Goal: Transaction & Acquisition: Purchase product/service

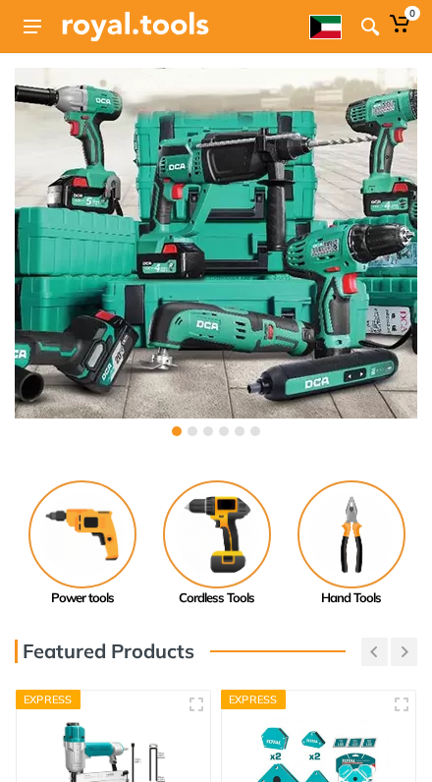
click at [221, 533] on img at bounding box center [217, 535] width 108 height 108
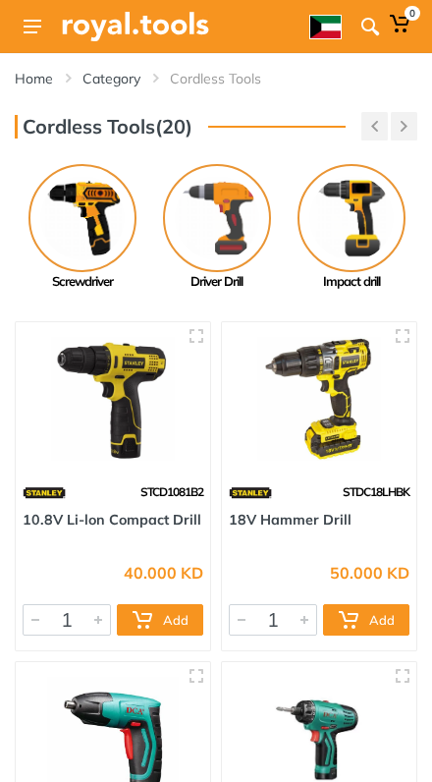
click at [370, 32] on icon at bounding box center [371, 27] width 20 height 20
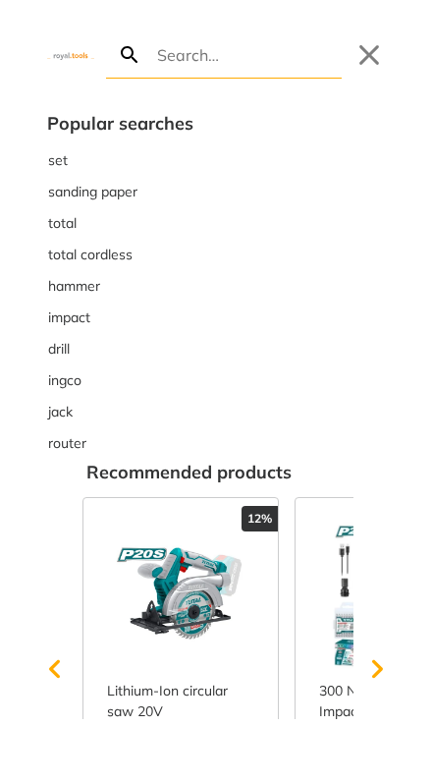
click at [72, 221] on span "total" at bounding box center [62, 223] width 29 height 21
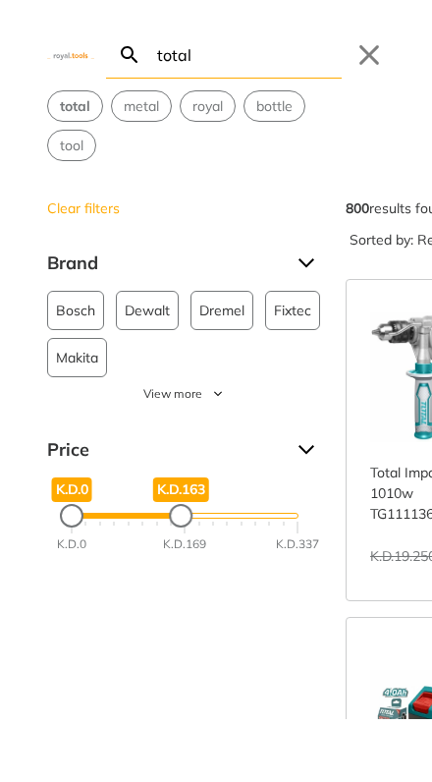
click at [233, 51] on input "total" at bounding box center [247, 54] width 189 height 46
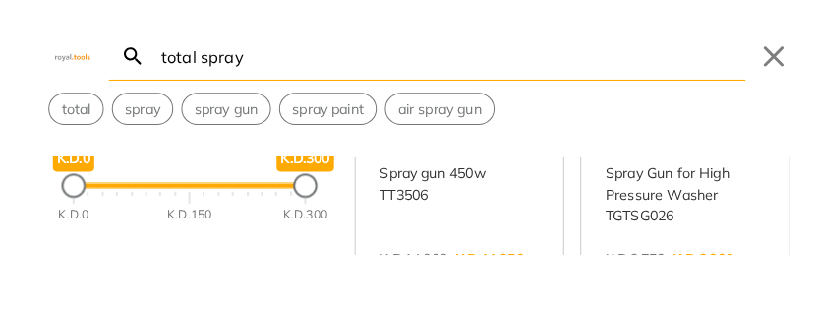
type input "total spray"
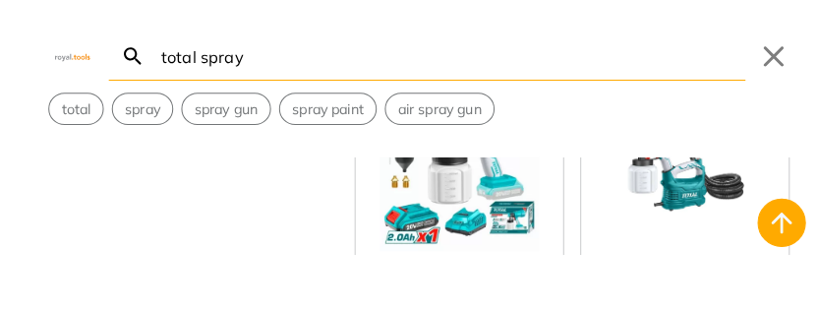
scroll to position [1156, 0]
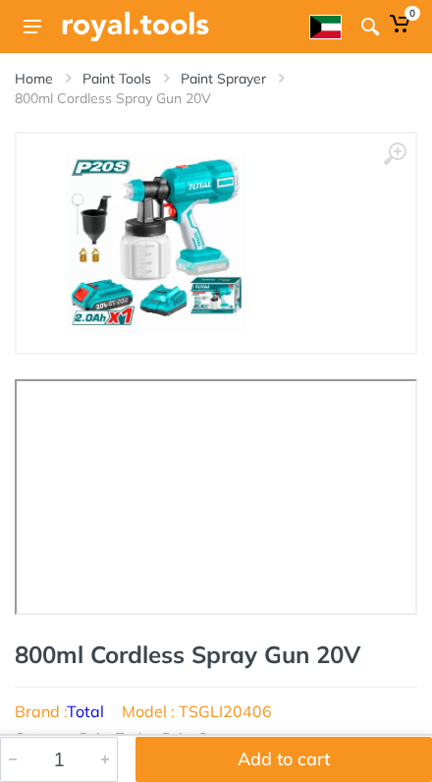
click at [322, 311] on button "Add to cart" at bounding box center [284, 759] width 297 height 45
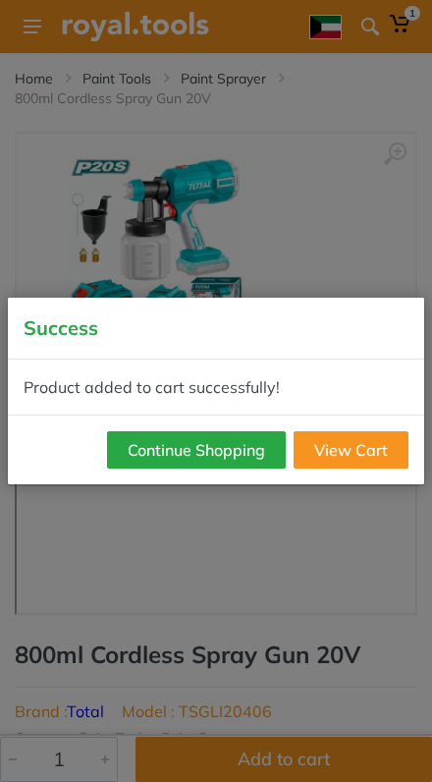
click at [241, 311] on button "Continue Shopping" at bounding box center [196, 449] width 179 height 37
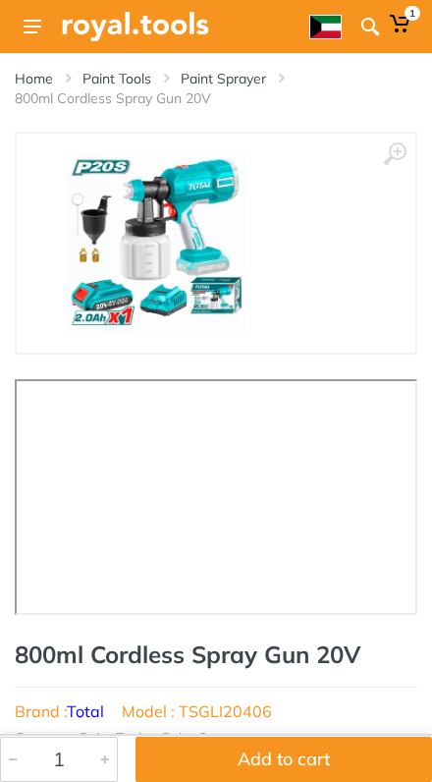
click at [44, 63] on div "Home Paint Tools Paint Sprayer 800ml Cordless Spray Gun 20V" at bounding box center [216, 80] width 403 height 55
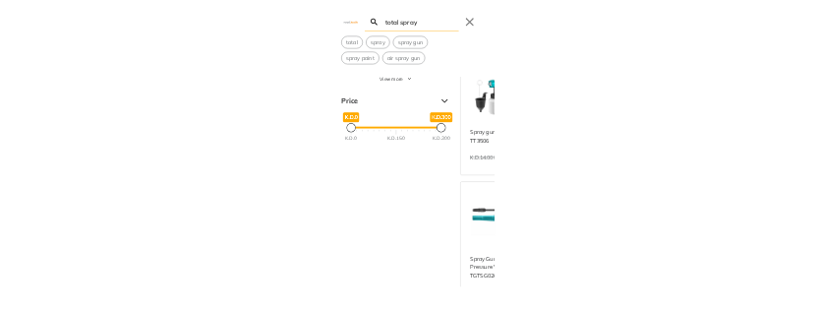
scroll to position [141, 0]
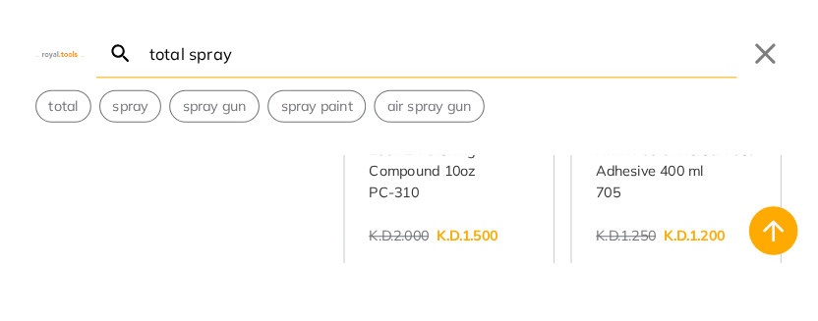
scroll to position [3320, 0]
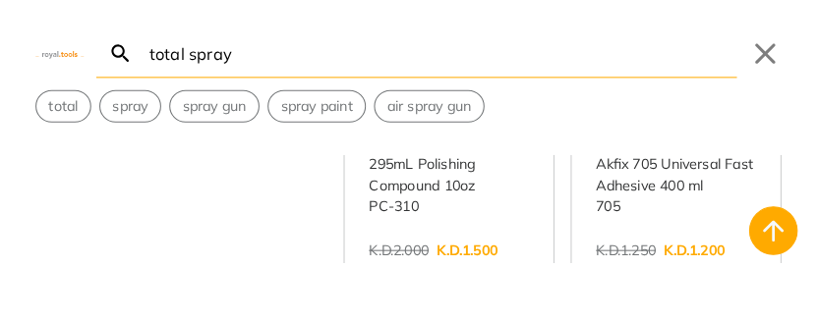
click at [431, 266] on link "View more →" at bounding box center [668, 266] width 155 height 0
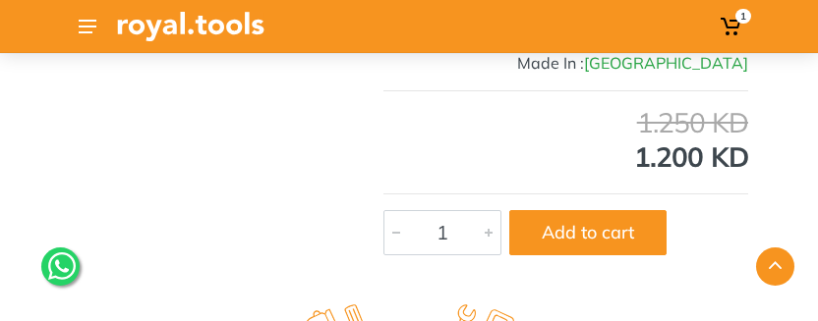
scroll to position [703, 0]
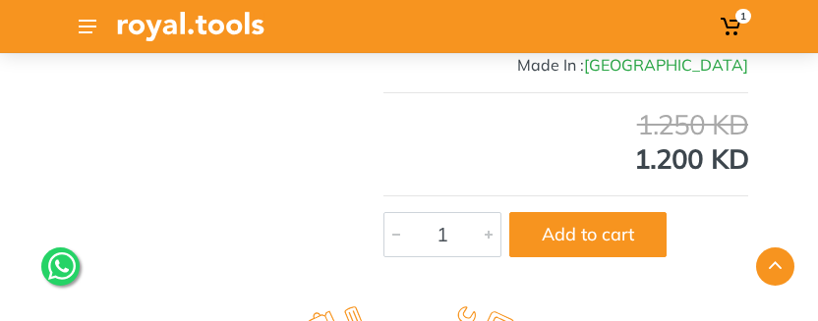
click at [598, 258] on button "Add to cart" at bounding box center [587, 234] width 157 height 45
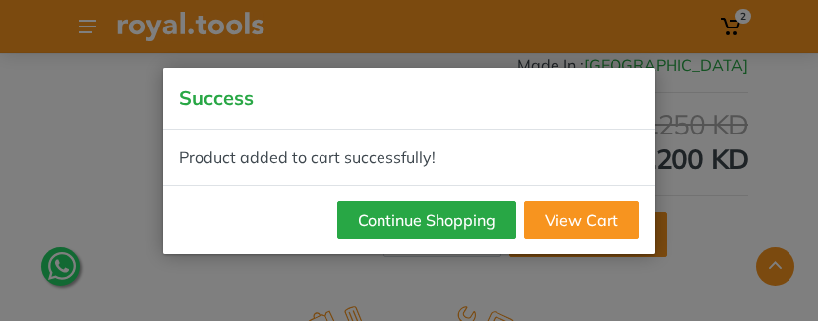
click at [463, 239] on button "Continue Shopping" at bounding box center [426, 219] width 179 height 37
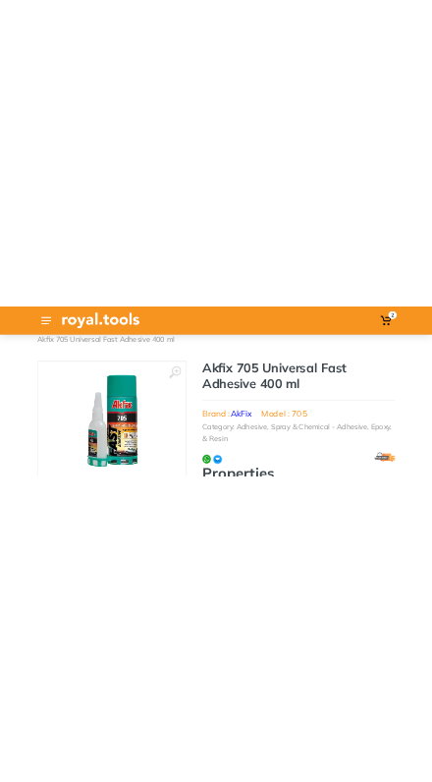
scroll to position [0, 0]
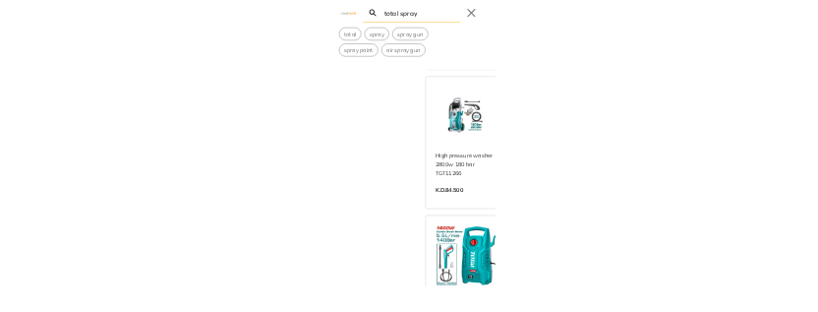
scroll to position [6145, 110]
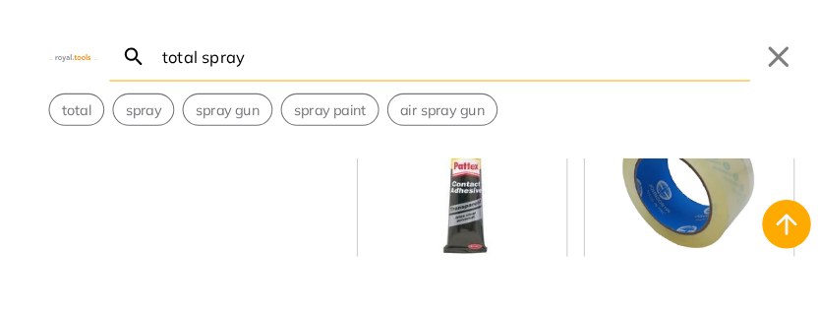
scroll to position [7845, 0]
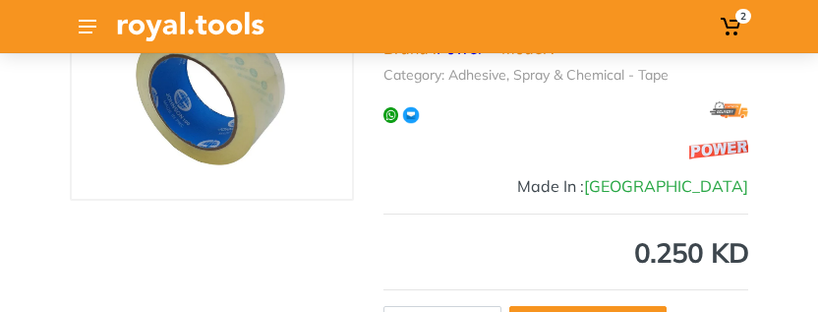
scroll to position [143, 0]
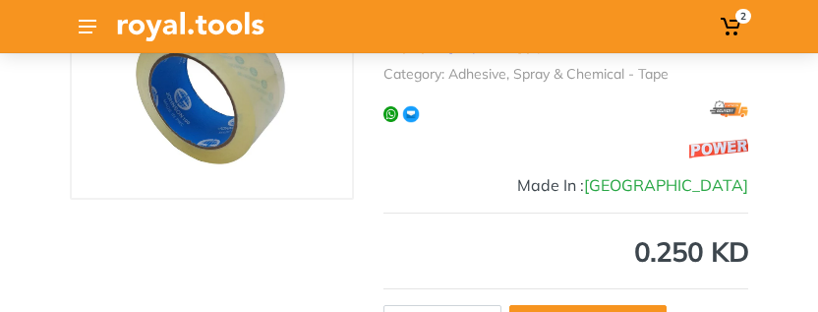
type input "1"
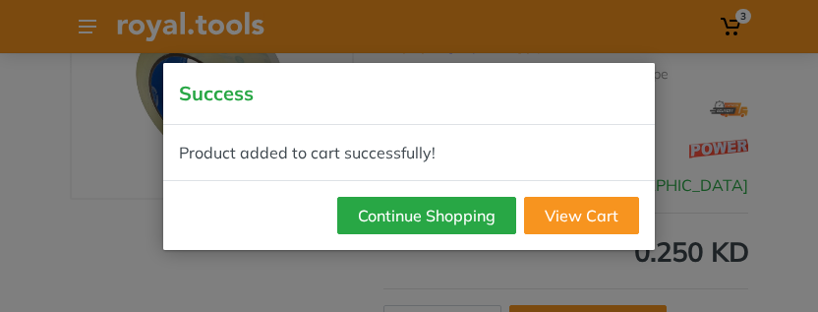
click at [481, 234] on button "Continue Shopping" at bounding box center [426, 215] width 179 height 37
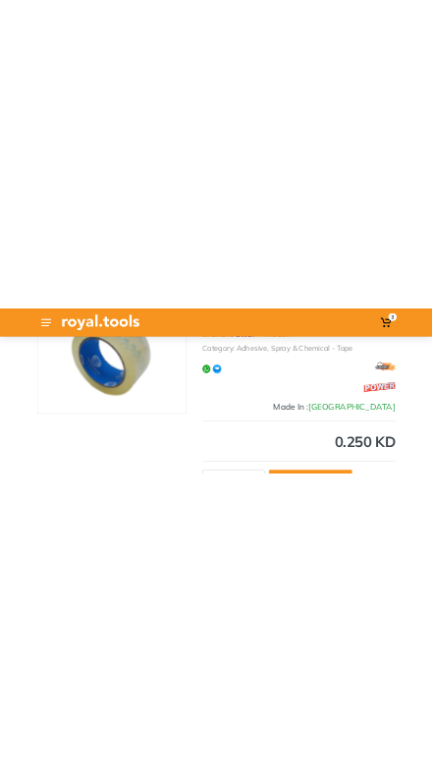
scroll to position [0, 0]
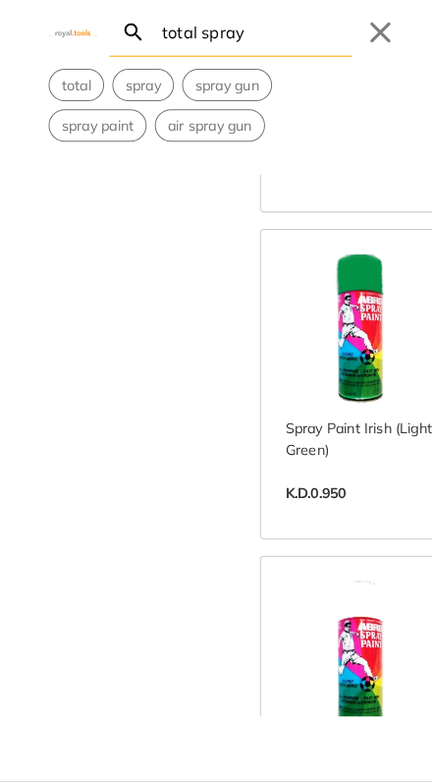
scroll to position [15054, 110]
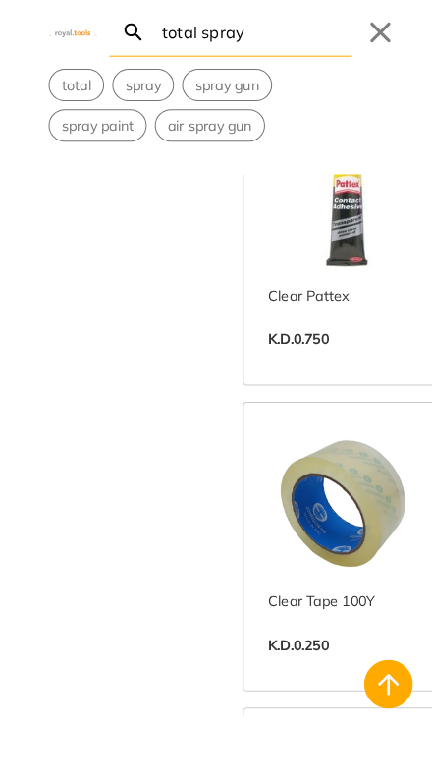
click at [377, 39] on button "Close" at bounding box center [369, 54] width 31 height 31
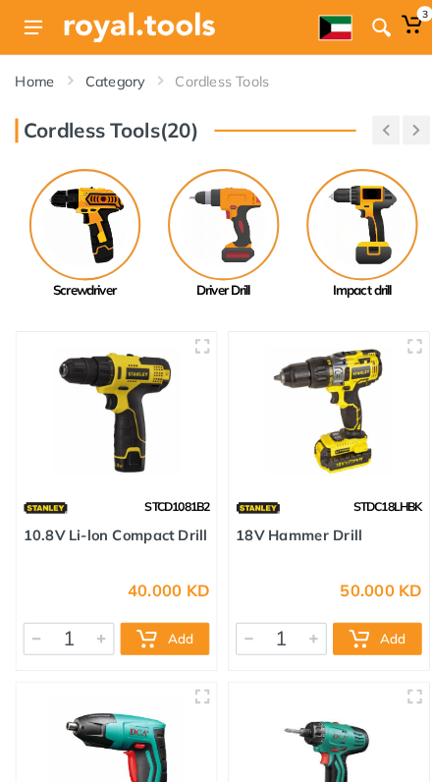
click at [35, 22] on use at bounding box center [33, 27] width 18 height 14
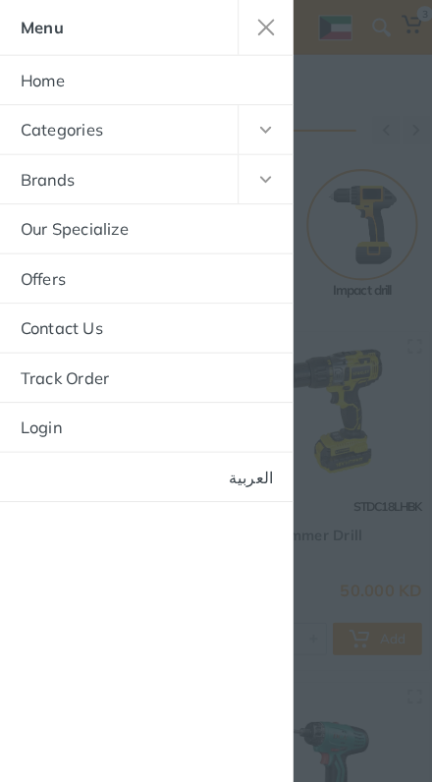
click at [256, 124] on button "button" at bounding box center [258, 125] width 54 height 47
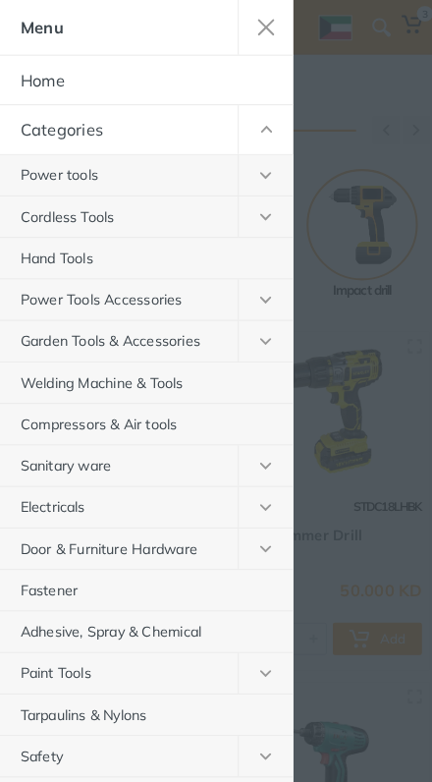
click at [366, 485] on div at bounding box center [216, 391] width 432 height 782
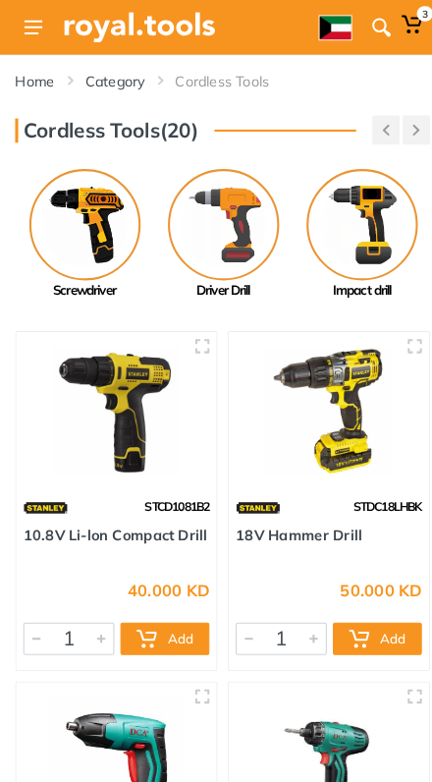
click at [372, 23] on icon at bounding box center [371, 27] width 20 height 20
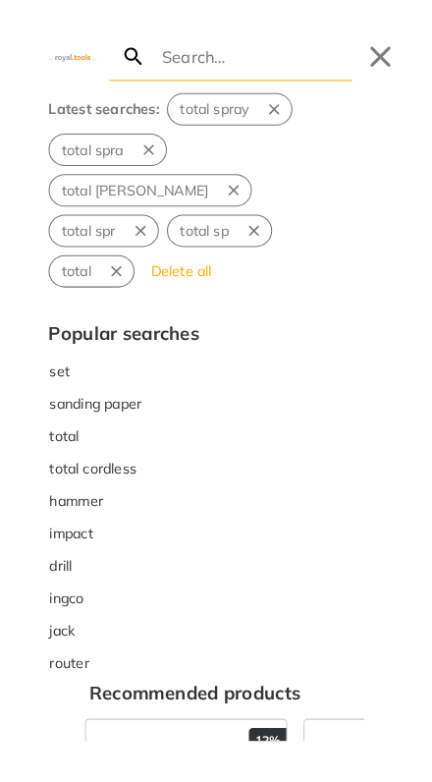
click at [373, 60] on button "Close" at bounding box center [369, 54] width 31 height 31
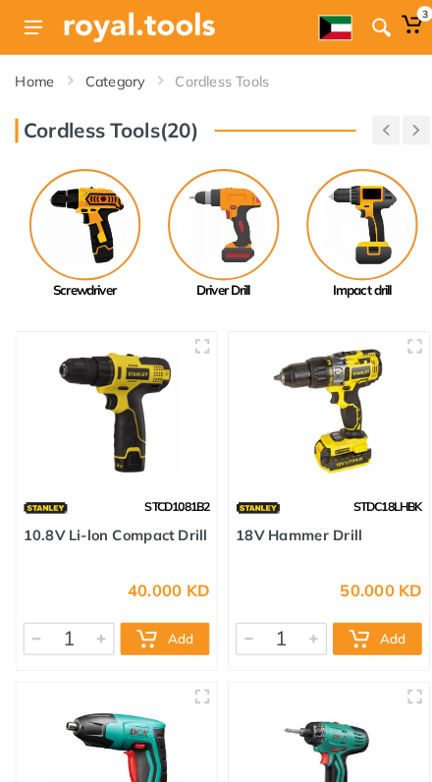
click at [366, 31] on icon at bounding box center [371, 27] width 20 height 20
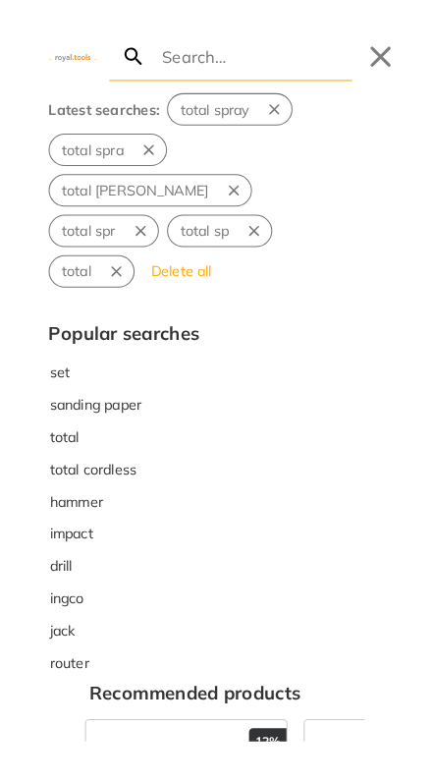
type input "e"
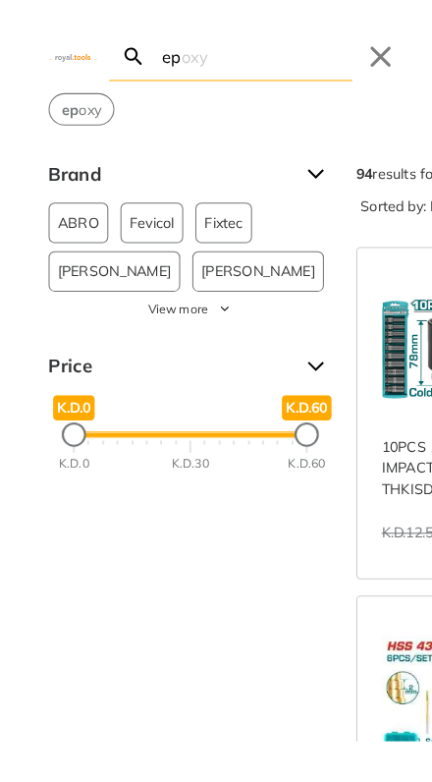
click at [71, 104] on strong "ep" at bounding box center [68, 106] width 17 height 18
type input "epoxy"
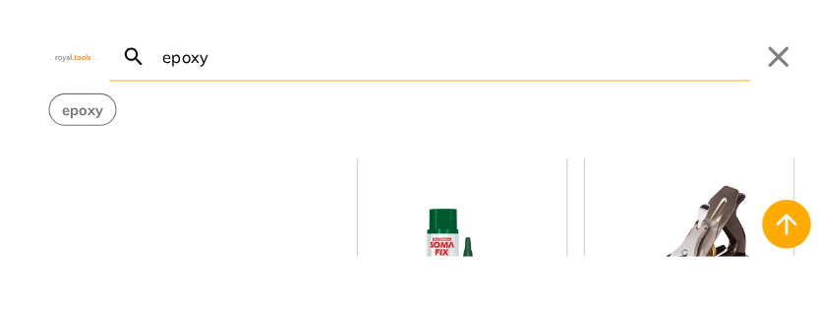
scroll to position [2711, 0]
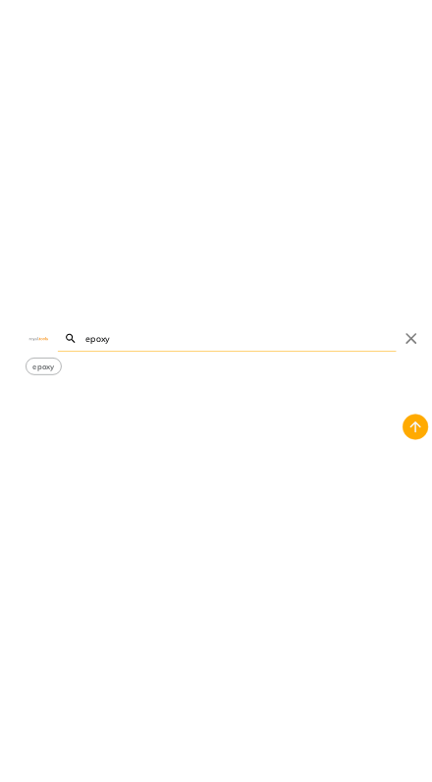
scroll to position [5088, 0]
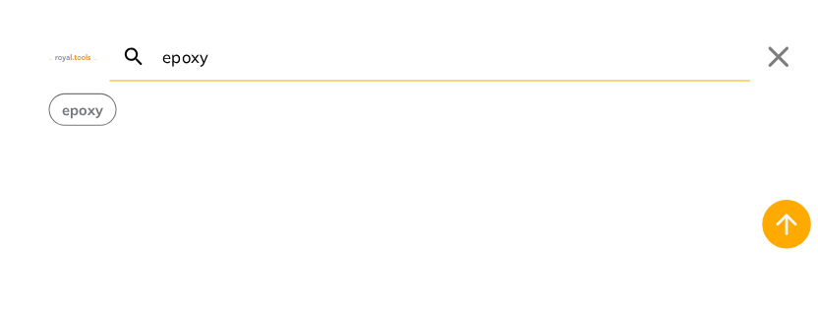
click at [431, 54] on button "Close" at bounding box center [754, 54] width 31 height 31
